Goal: Register for event/course

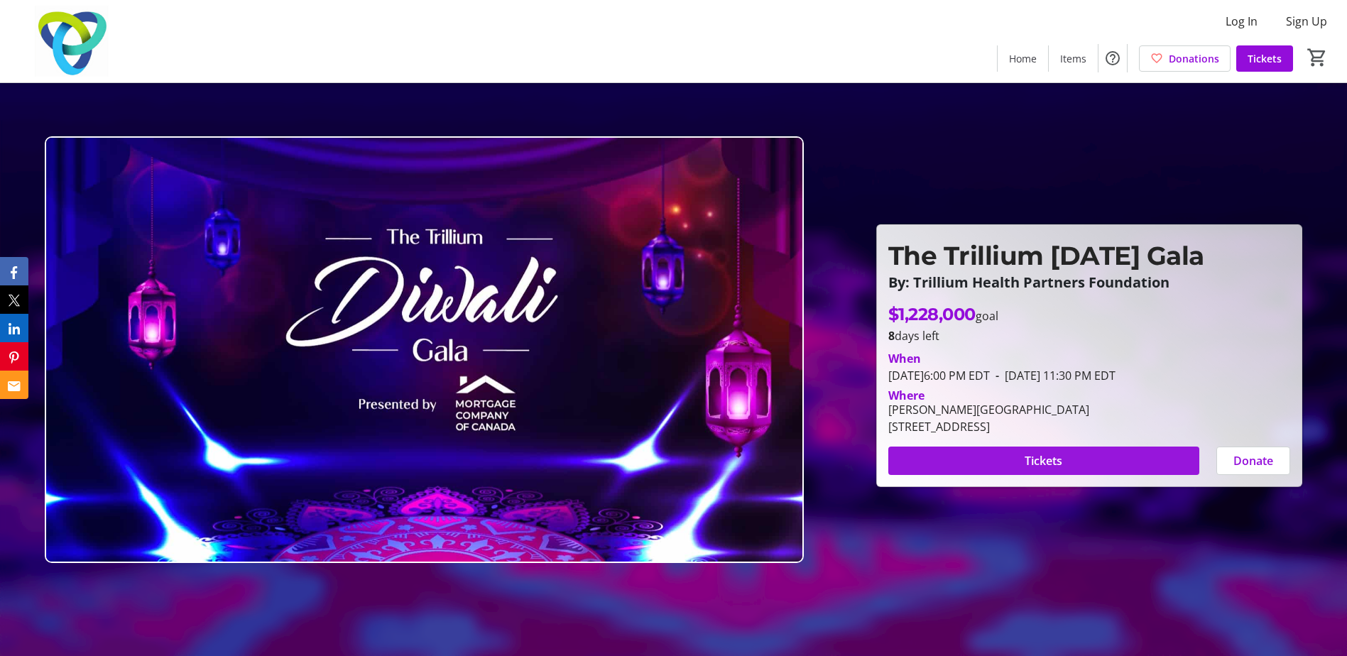
click at [1013, 455] on span at bounding box center [1043, 461] width 311 height 34
